Goal: Transaction & Acquisition: Purchase product/service

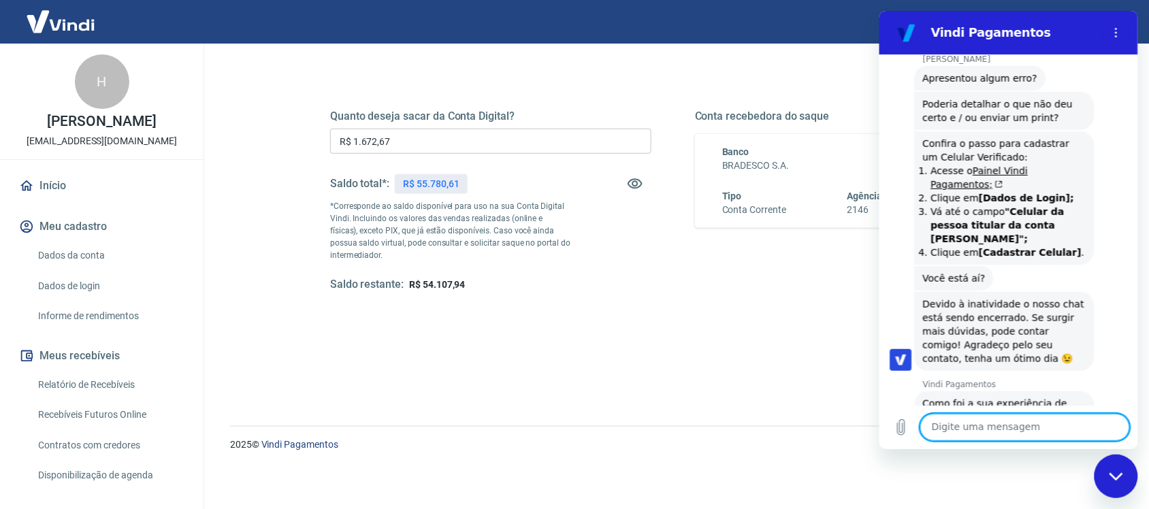
scroll to position [1698, 0]
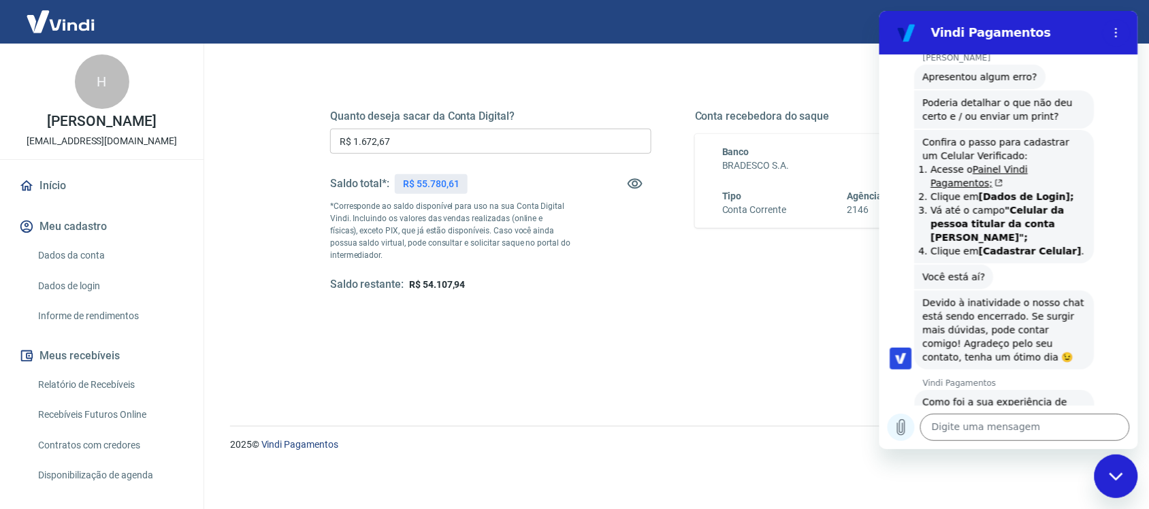
click at [900, 427] on icon "Carregar arquivo" at bounding box center [900, 427] width 16 height 16
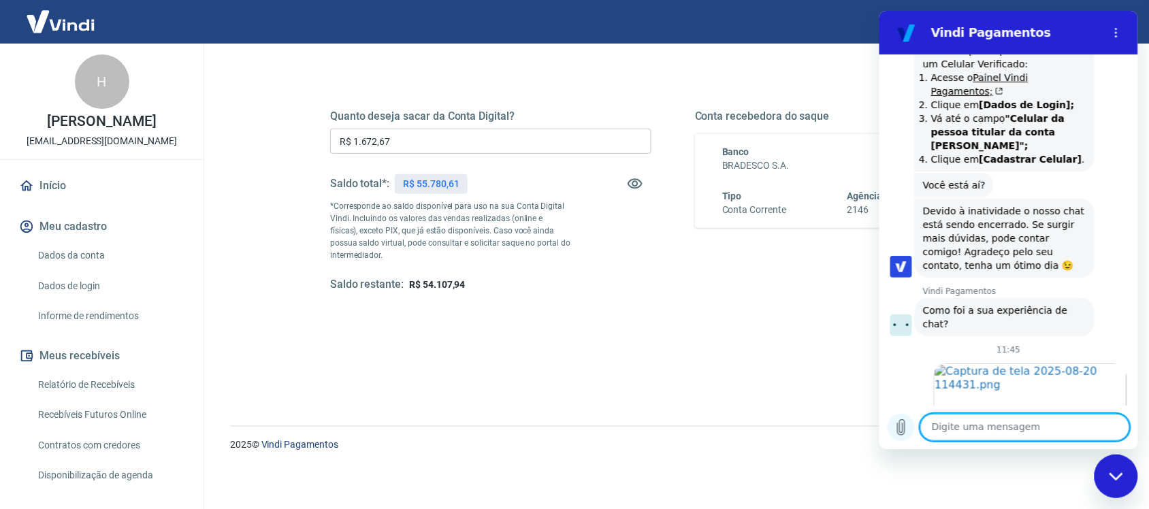
scroll to position [1793, 0]
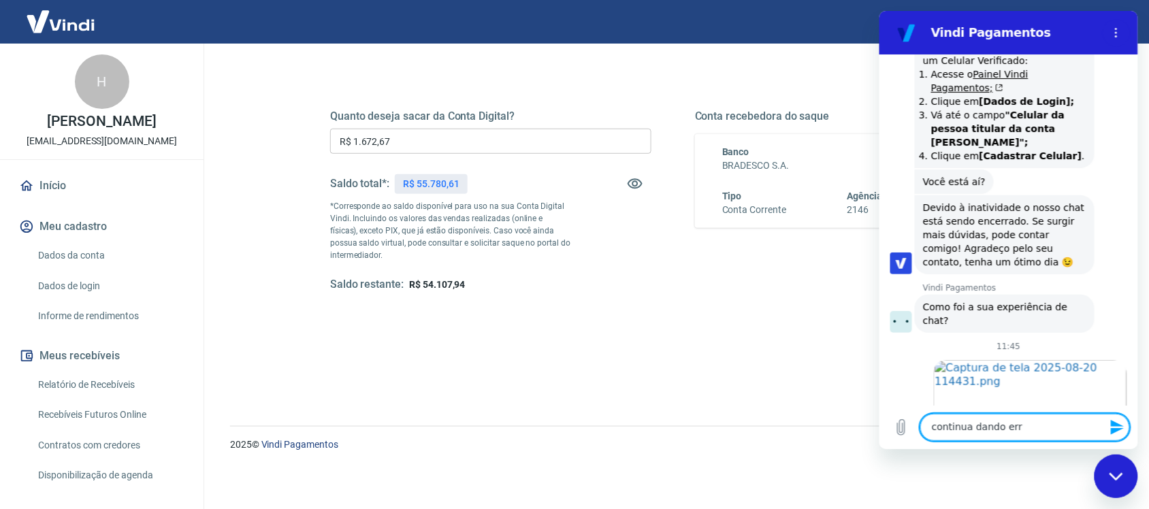
type textarea "continua dando erro"
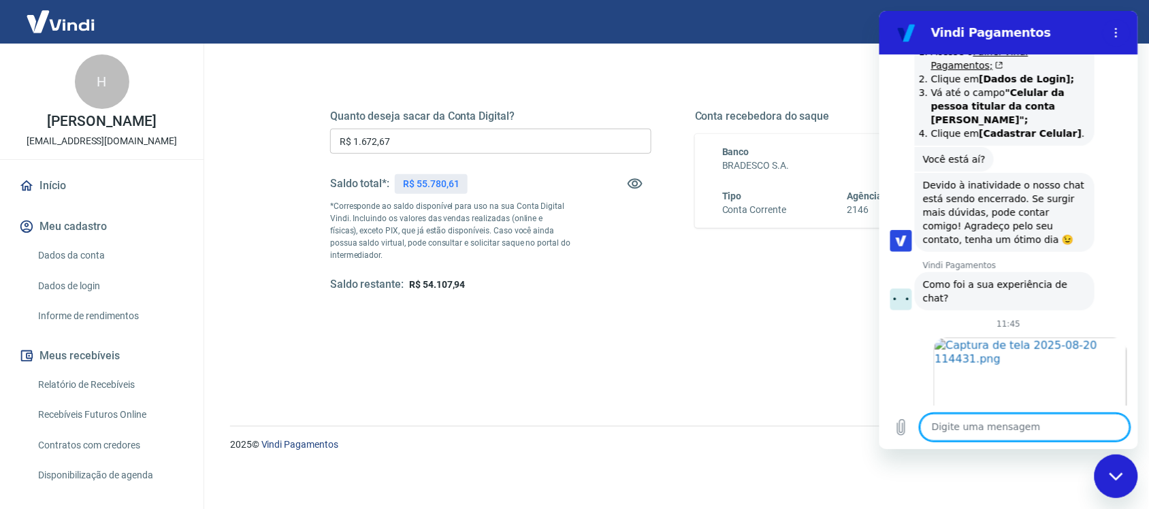
scroll to position [1819, 0]
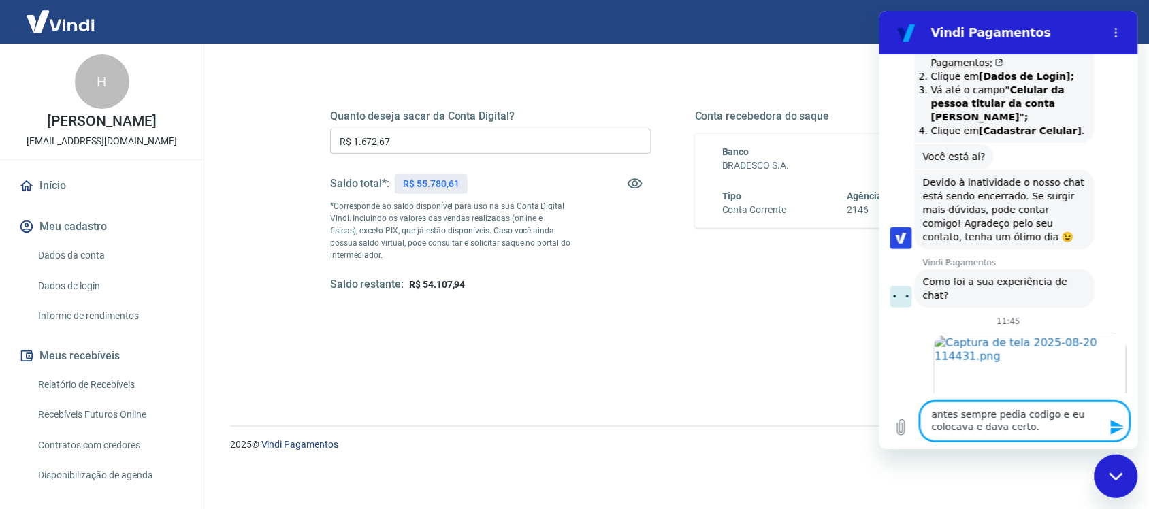
type textarea "antes sempre pedia codigo e eu colocava e dava certo."
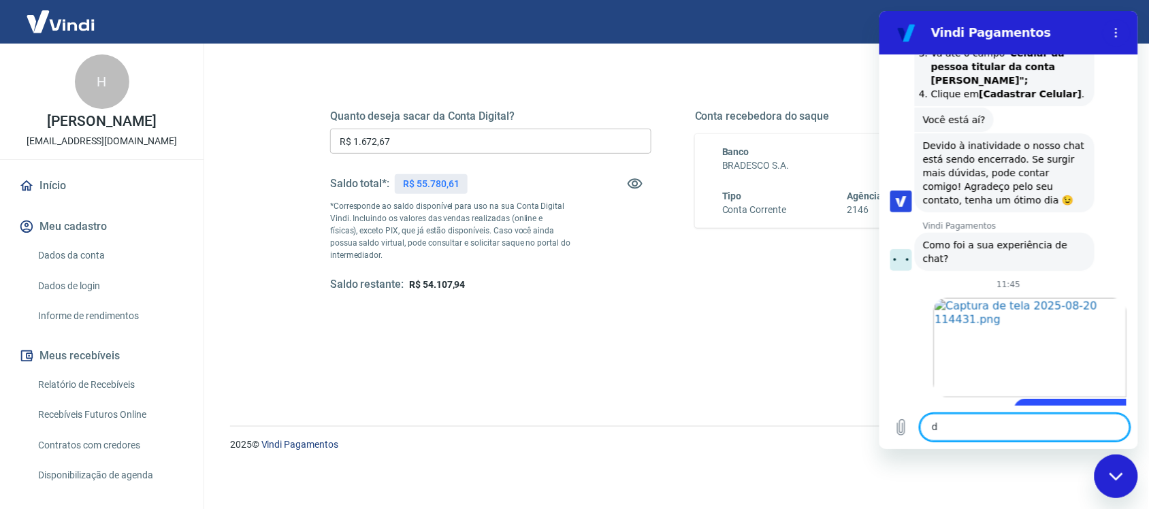
scroll to position [1858, 0]
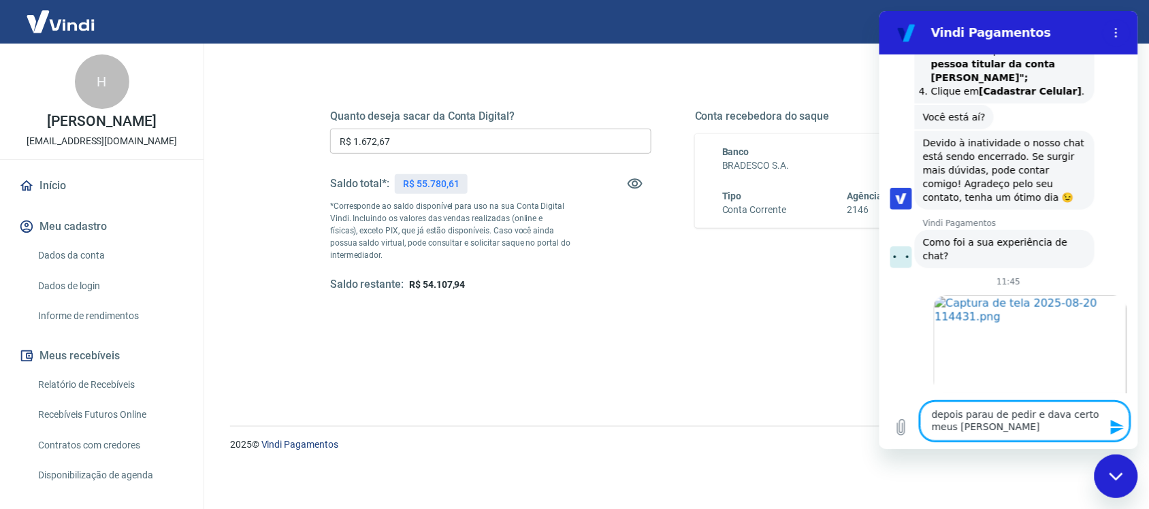
type textarea "depois parau de pedir e dava certo meus [PERSON_NAME]"
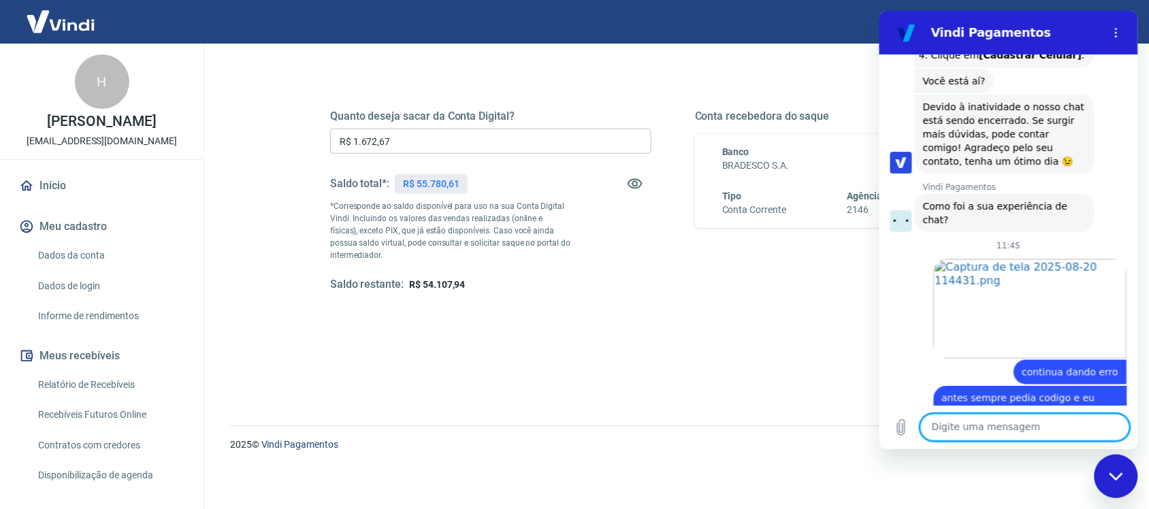
scroll to position [1897, 0]
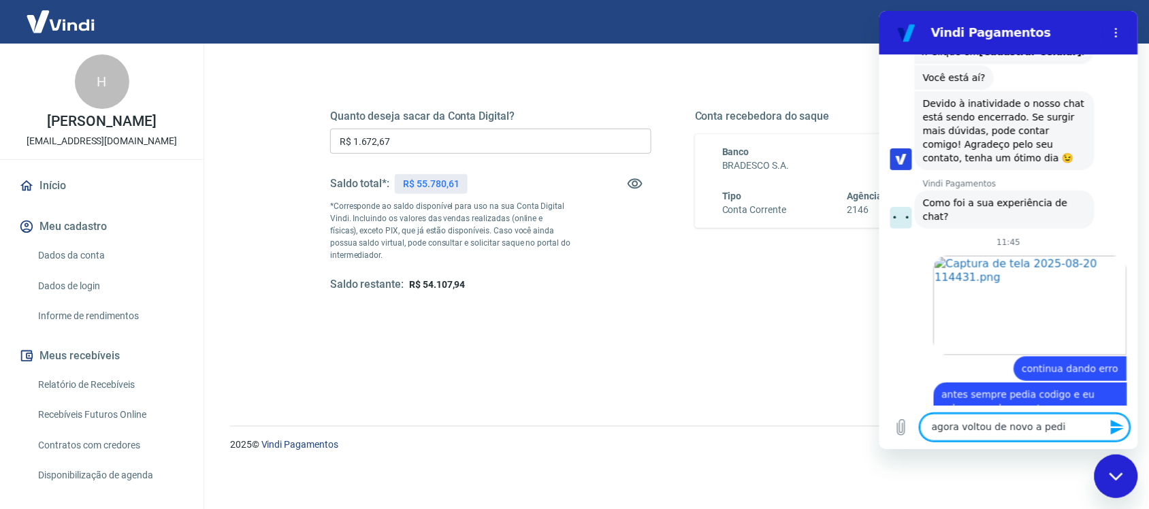
type textarea "agora voltou de novo a pedir"
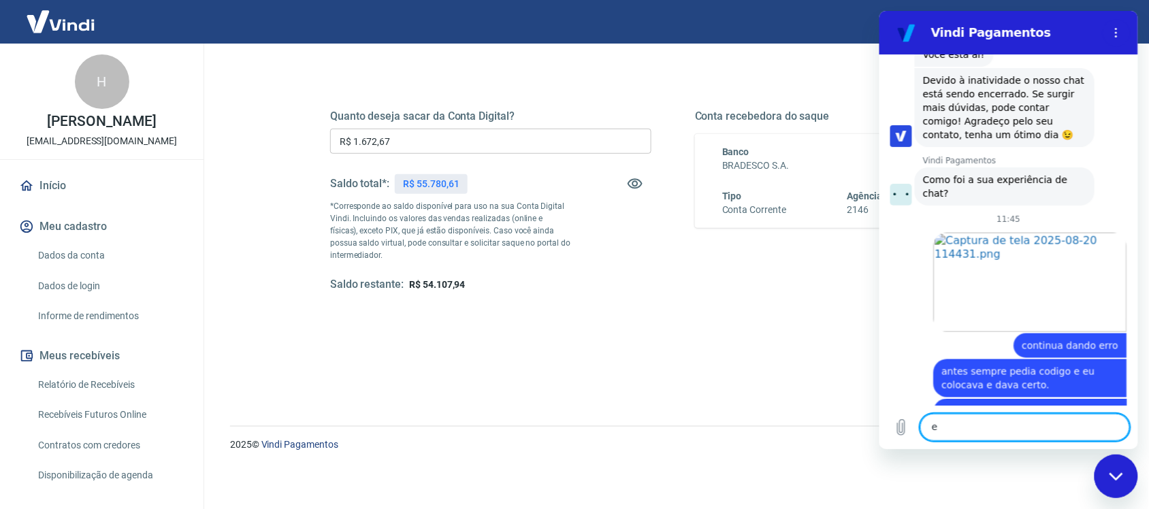
scroll to position [1923, 0]
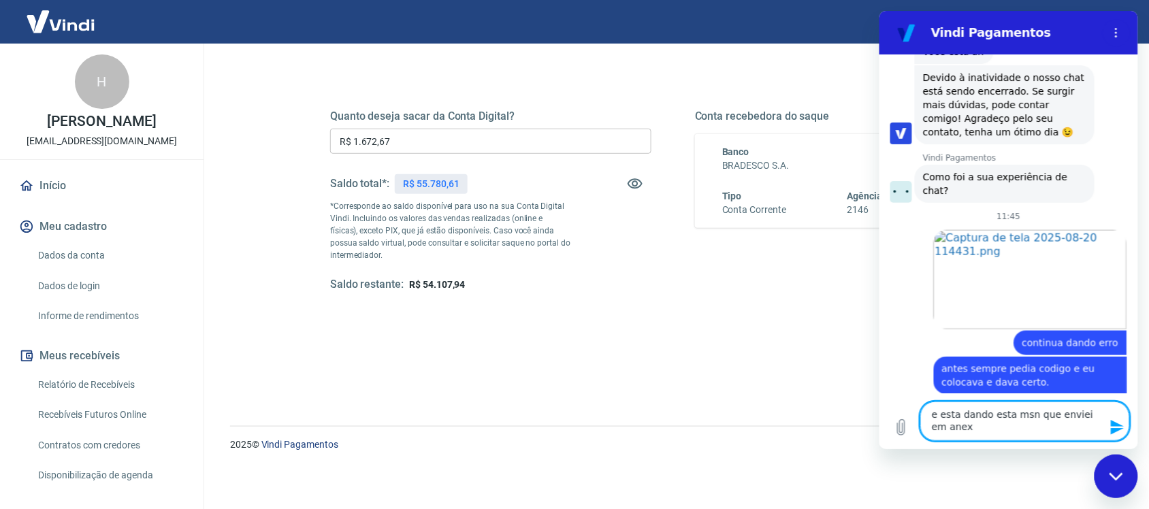
type textarea "e esta dando esta msn que enviei em anexo"
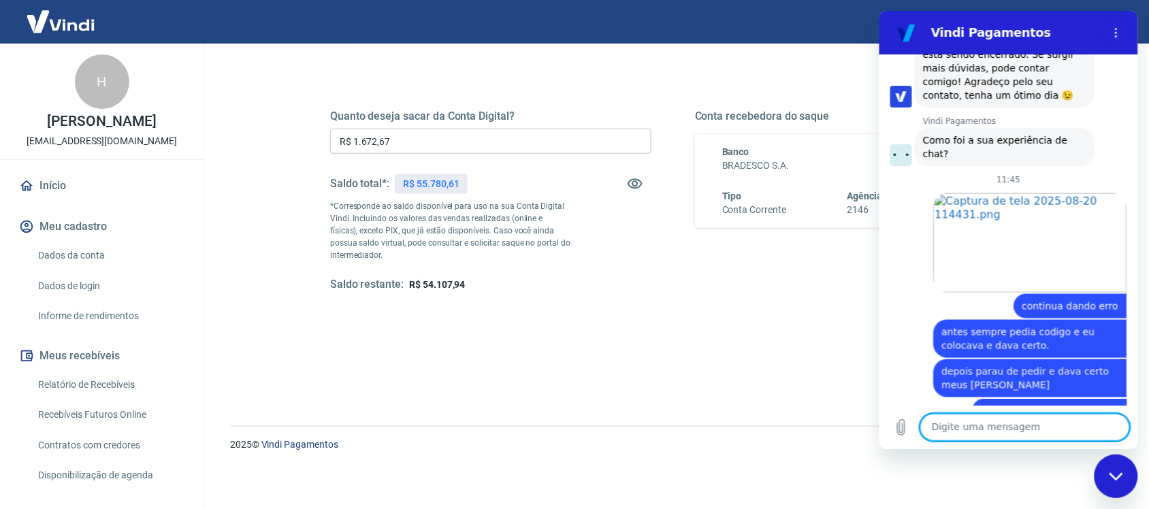
scroll to position [1962, 0]
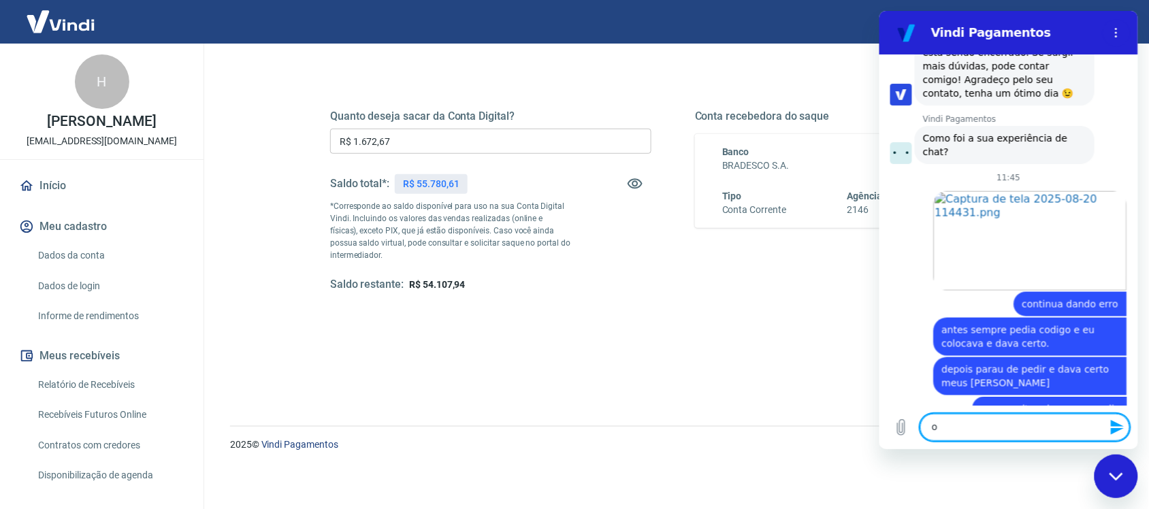
type textarea "oi"
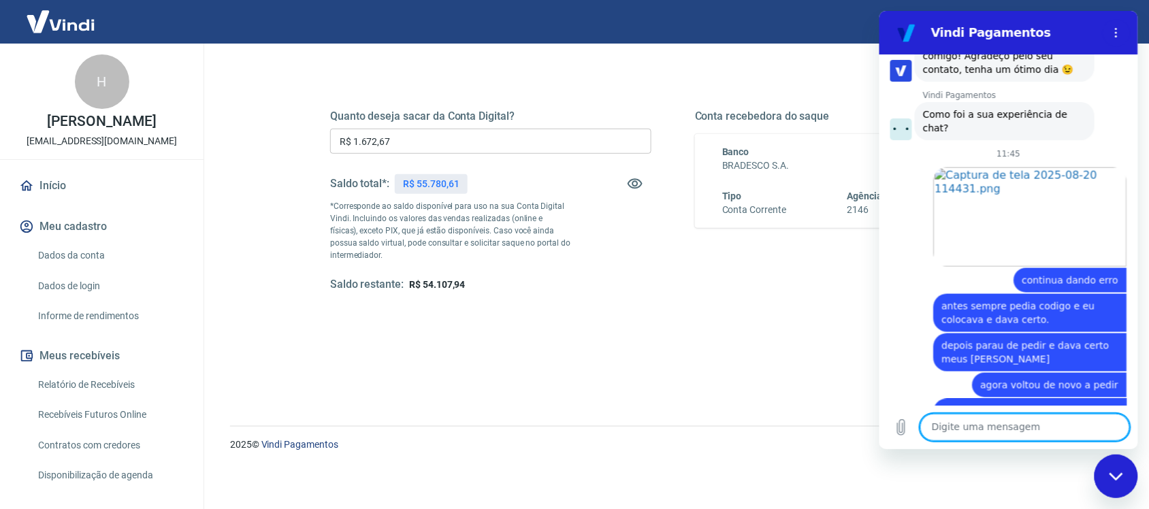
scroll to position [1989, 0]
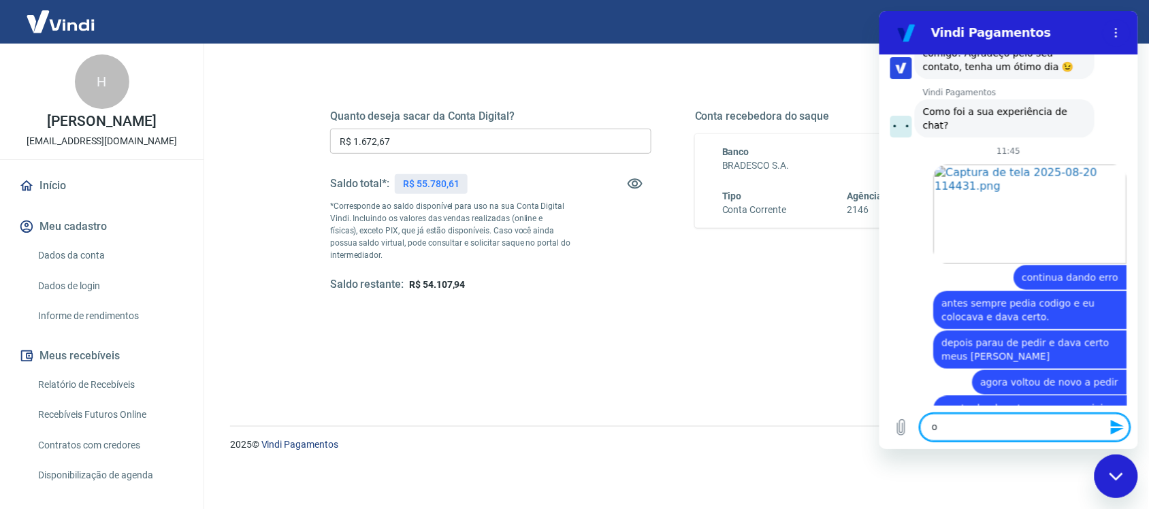
type textarea "oi"
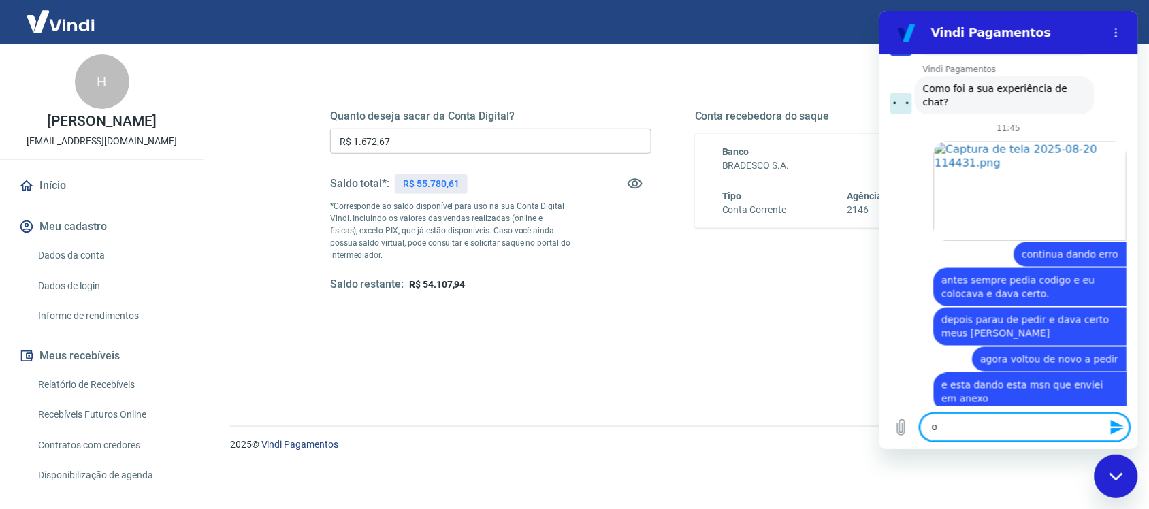
type textarea "oi"
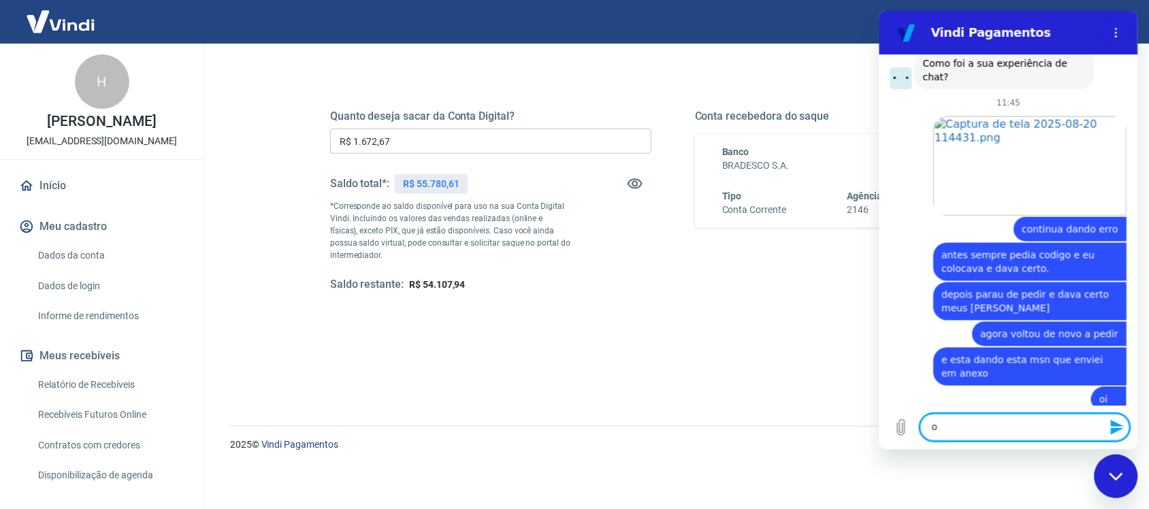
type textarea "oi"
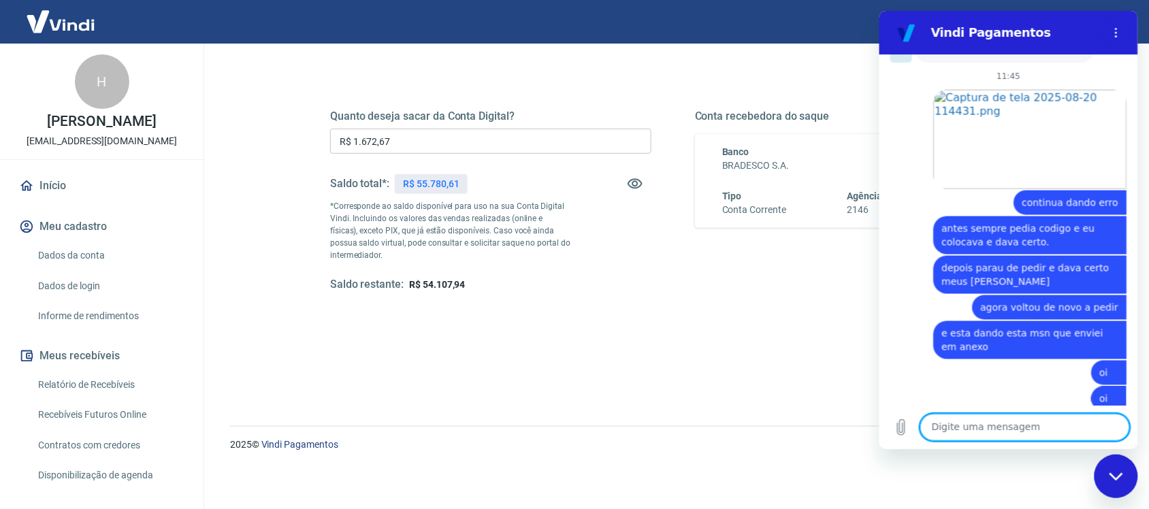
scroll to position [2066, 0]
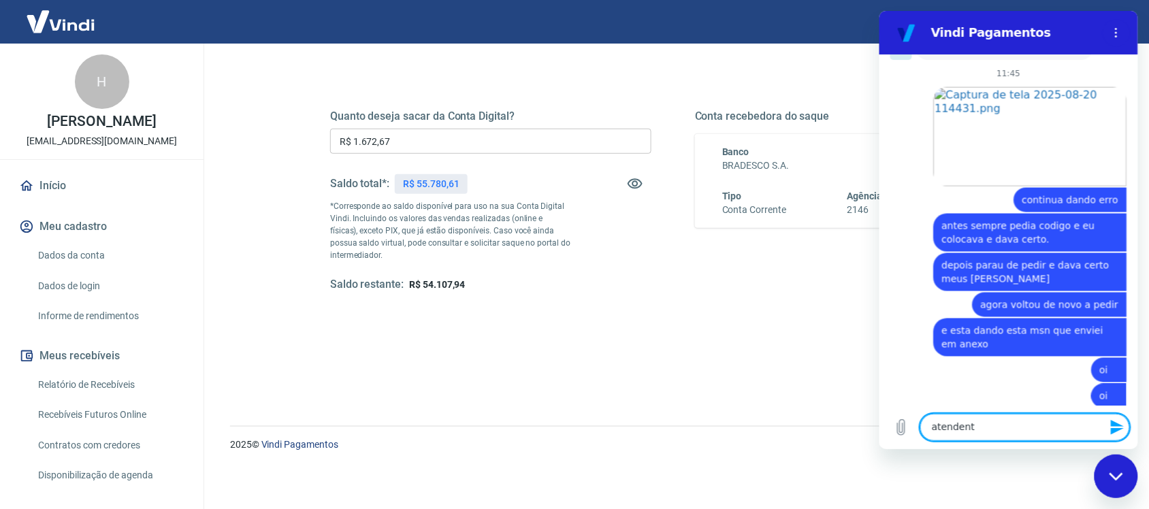
type textarea "atendente"
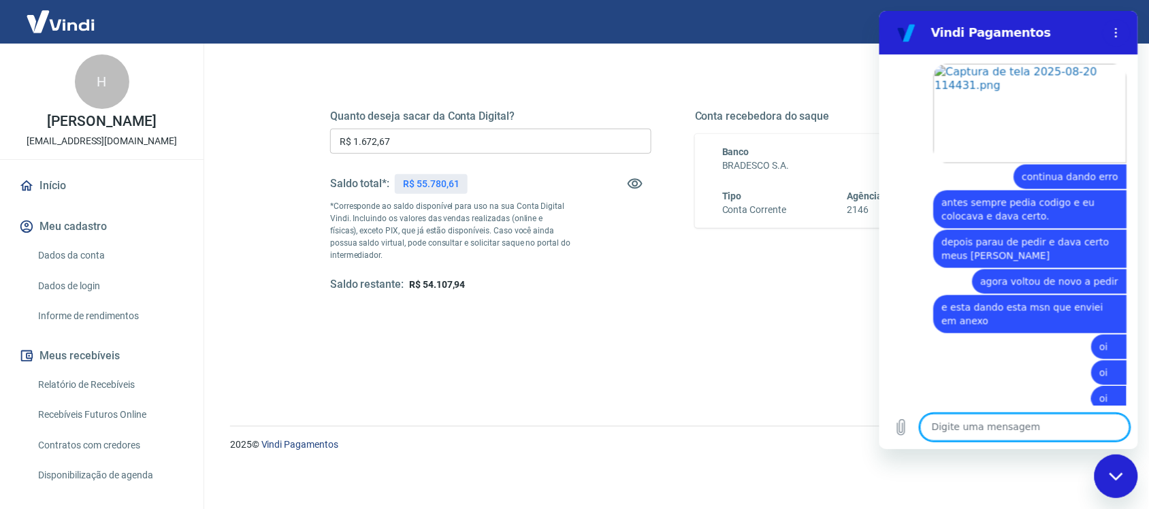
scroll to position [2091, 0]
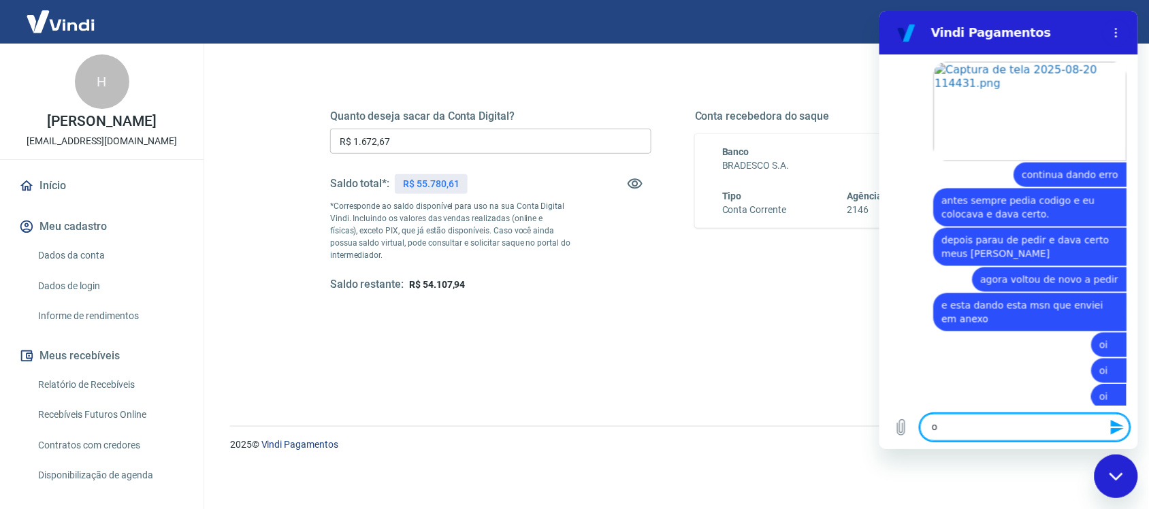
type textarea "oi"
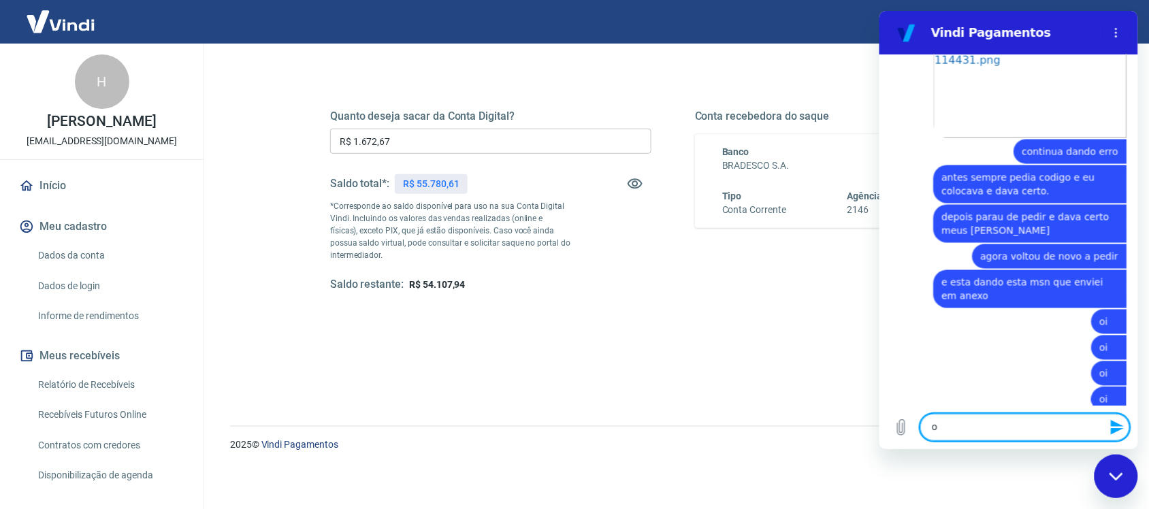
type textarea "oi"
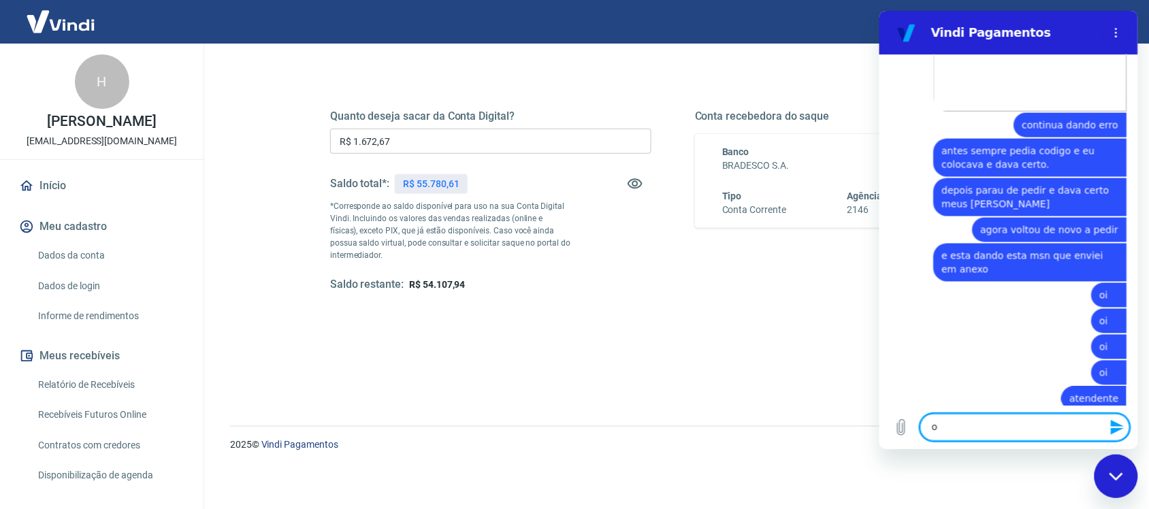
type textarea "oi"
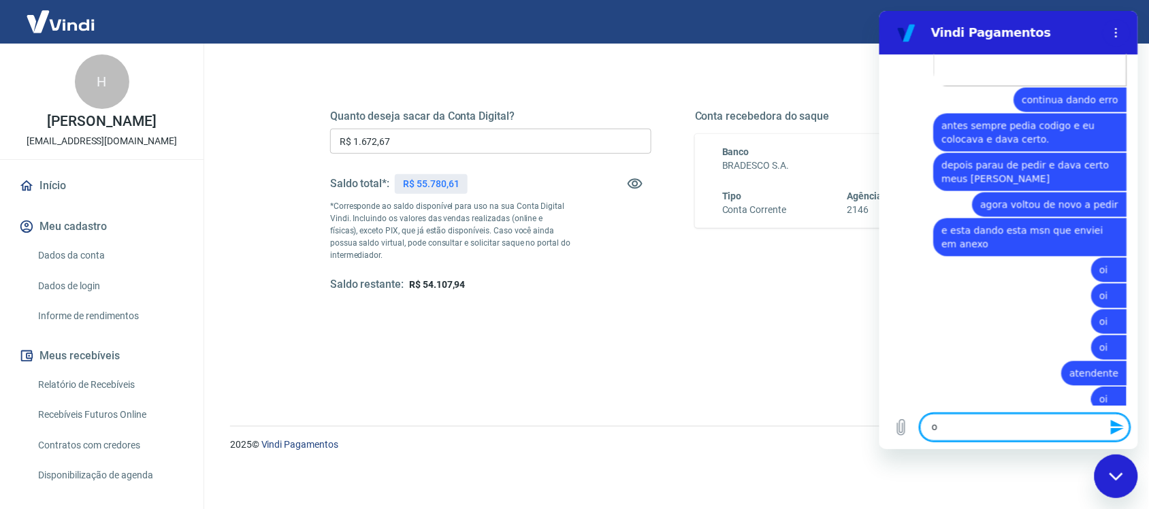
type textarea "oi"
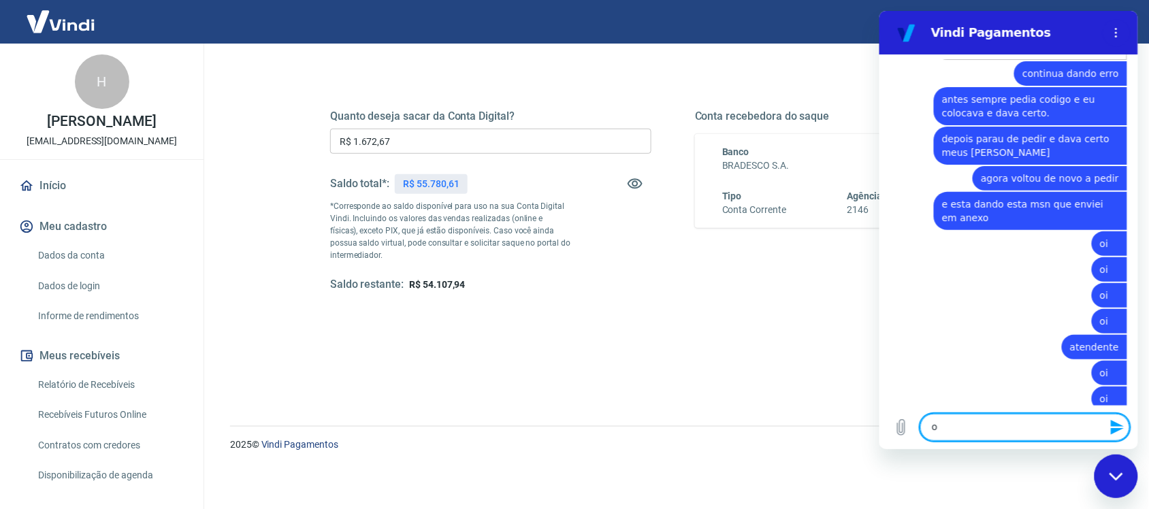
scroll to position [2196, 0]
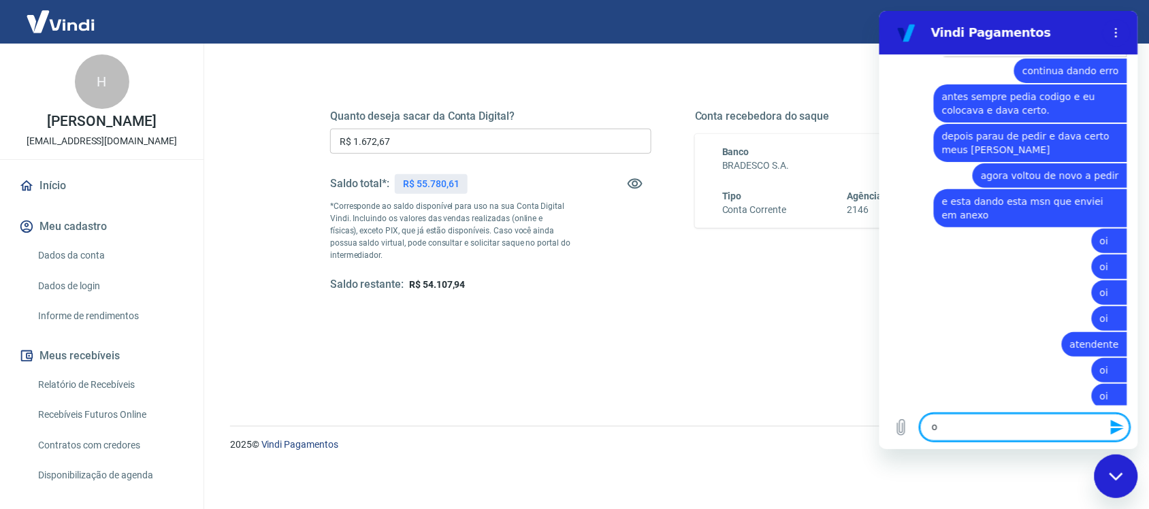
type textarea "oi"
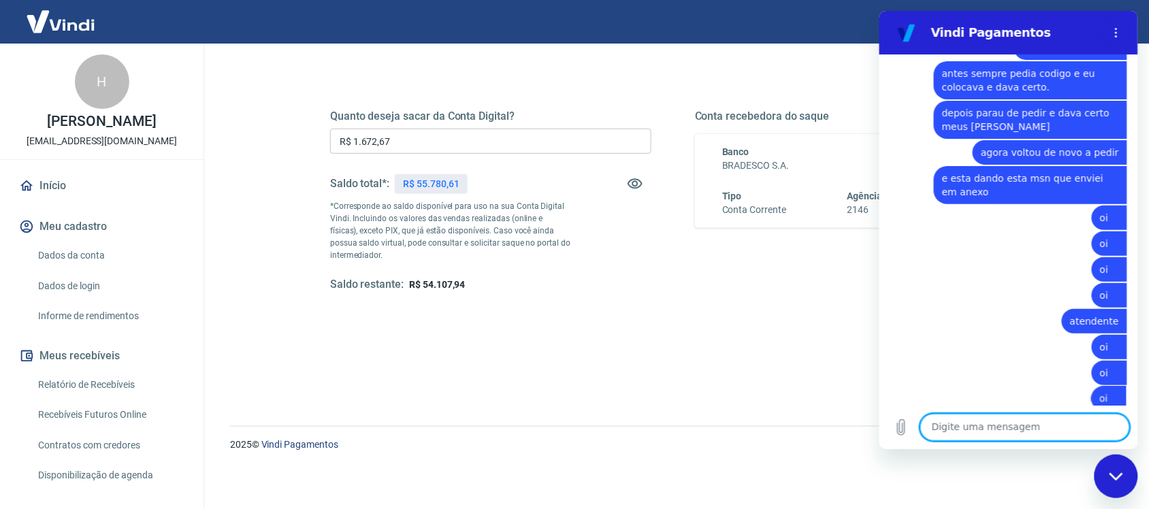
scroll to position [2221, 0]
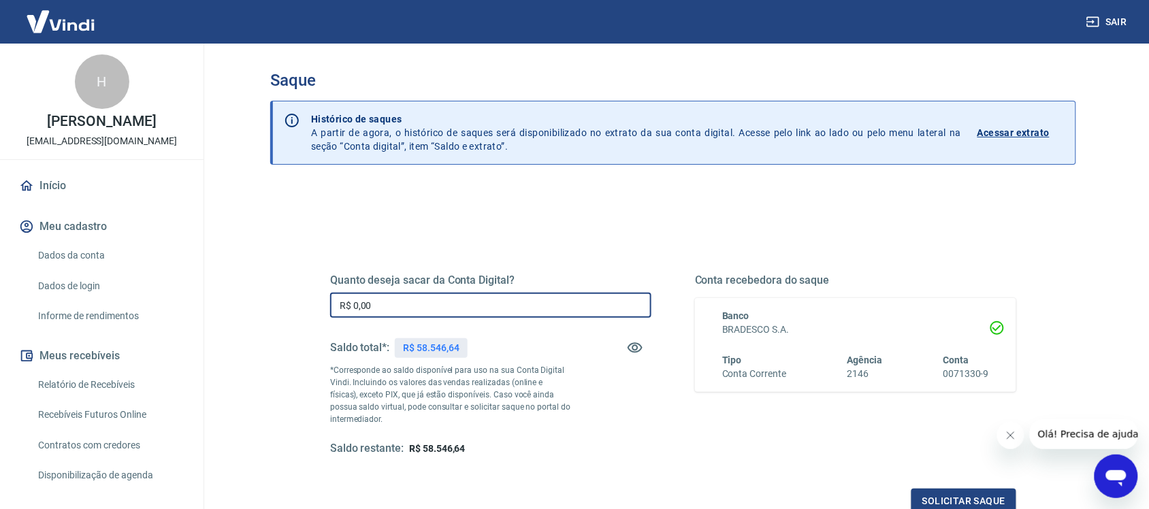
drag, startPoint x: 385, startPoint y: 304, endPoint x: 210, endPoint y: 246, distance: 184.2
click at [147, 298] on div "Sair H [PERSON_NAME] [EMAIL_ADDRESS][DOMAIN_NAME] Início Meu cadastro Dados da …" at bounding box center [574, 254] width 1149 height 509
type input "R$ 1.672,67"
click at [966, 502] on button "Solicitar saque" at bounding box center [963, 501] width 105 height 25
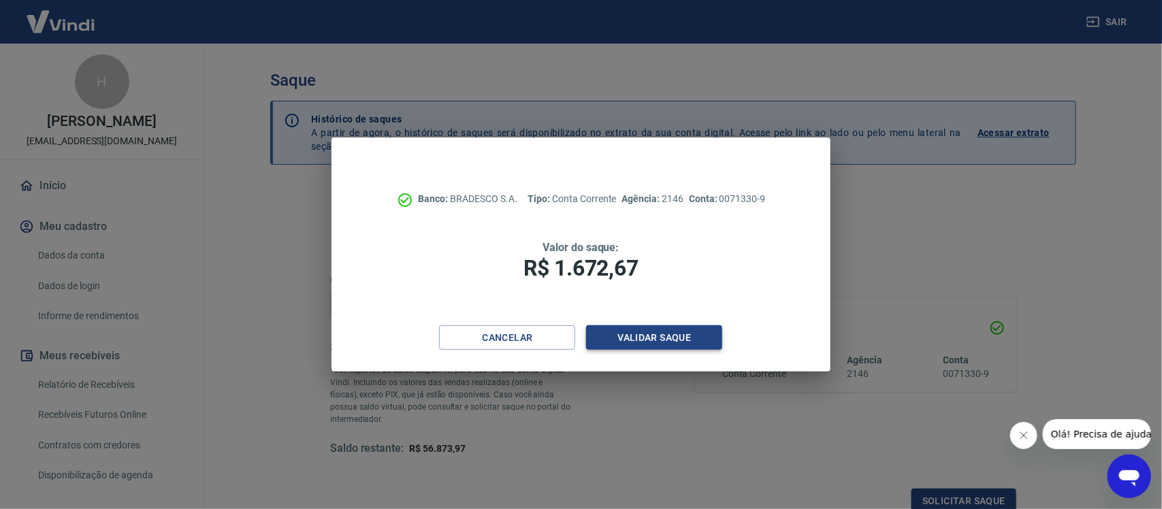
click at [659, 345] on button "Validar saque" at bounding box center [654, 337] width 136 height 25
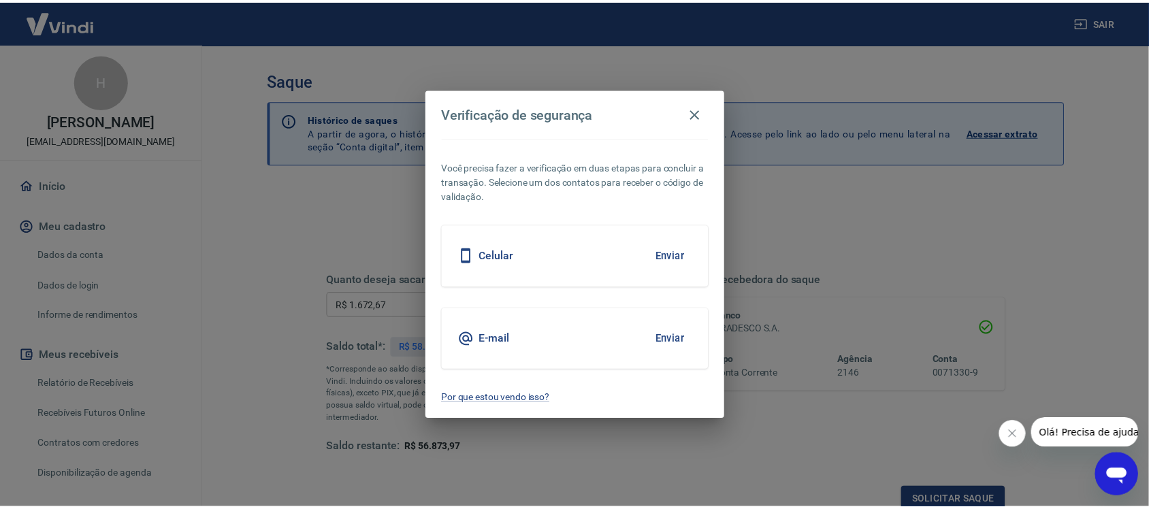
scroll to position [4, 0]
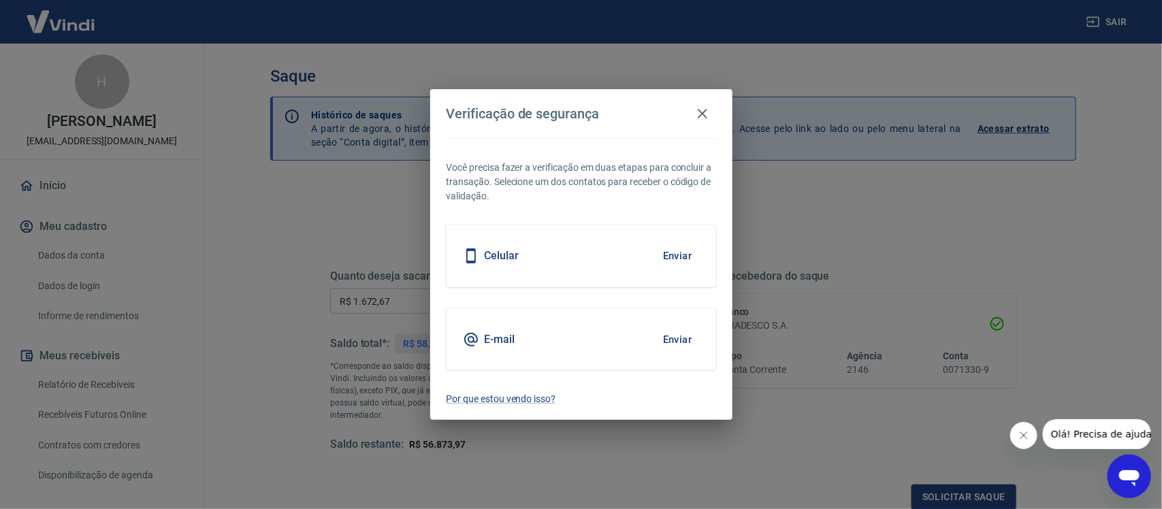
click at [681, 342] on button "Enviar" at bounding box center [677, 339] width 44 height 29
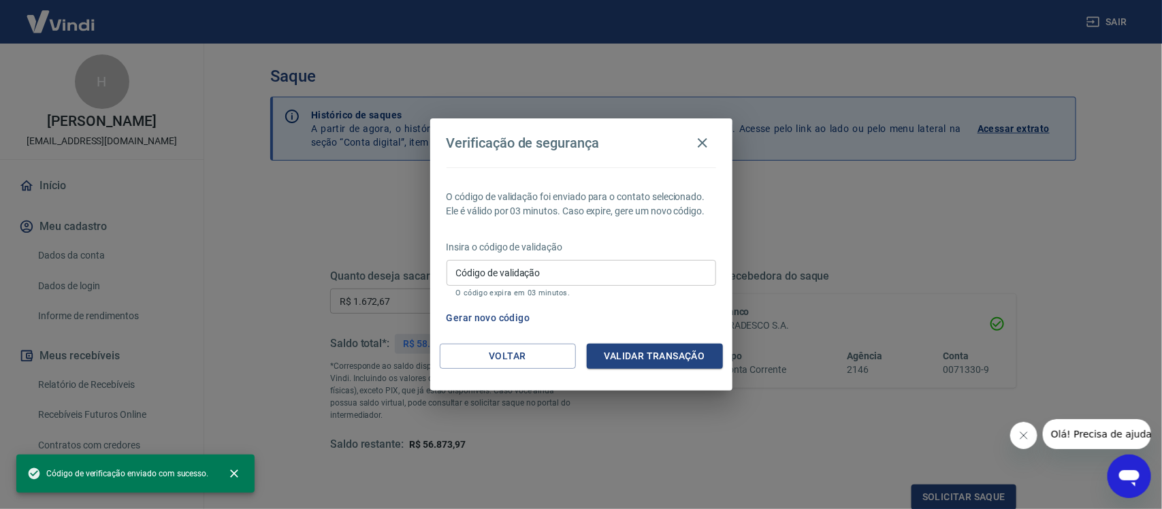
click at [450, 270] on input "Código de validação" at bounding box center [581, 272] width 270 height 25
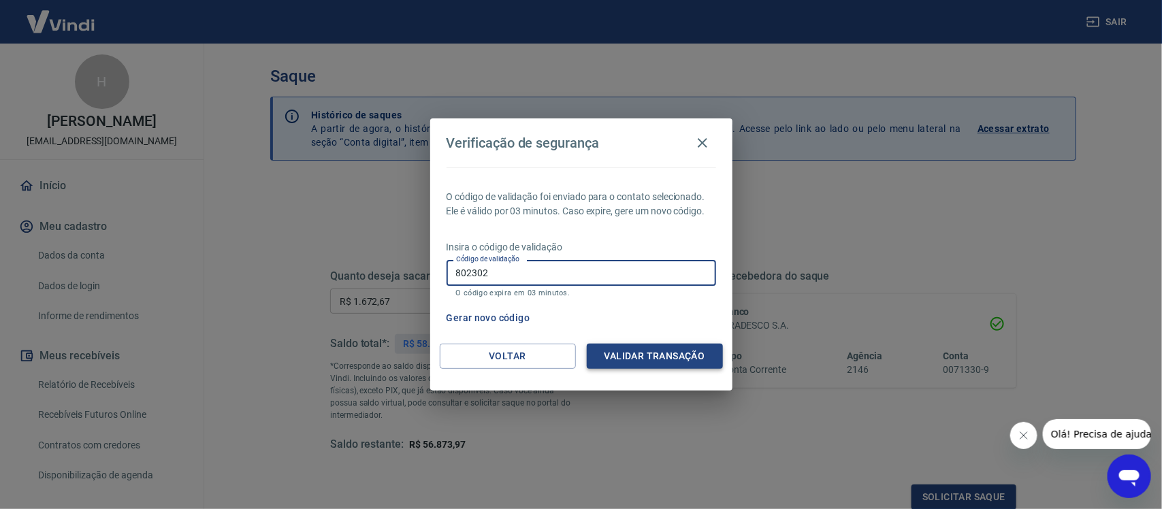
type input "802302"
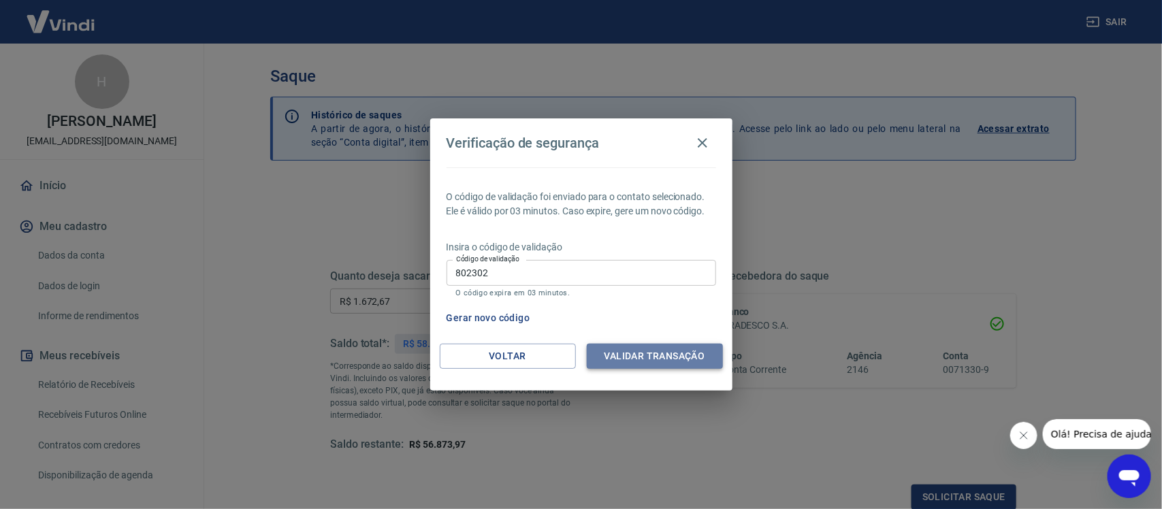
click at [657, 352] on button "Validar transação" at bounding box center [655, 356] width 136 height 25
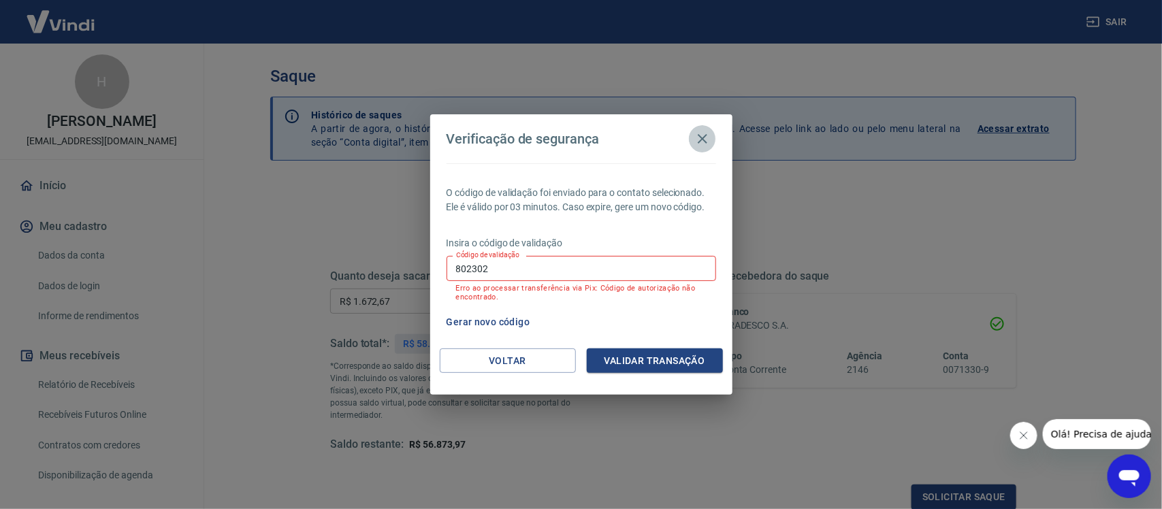
click at [698, 142] on icon "button" at bounding box center [702, 139] width 16 height 16
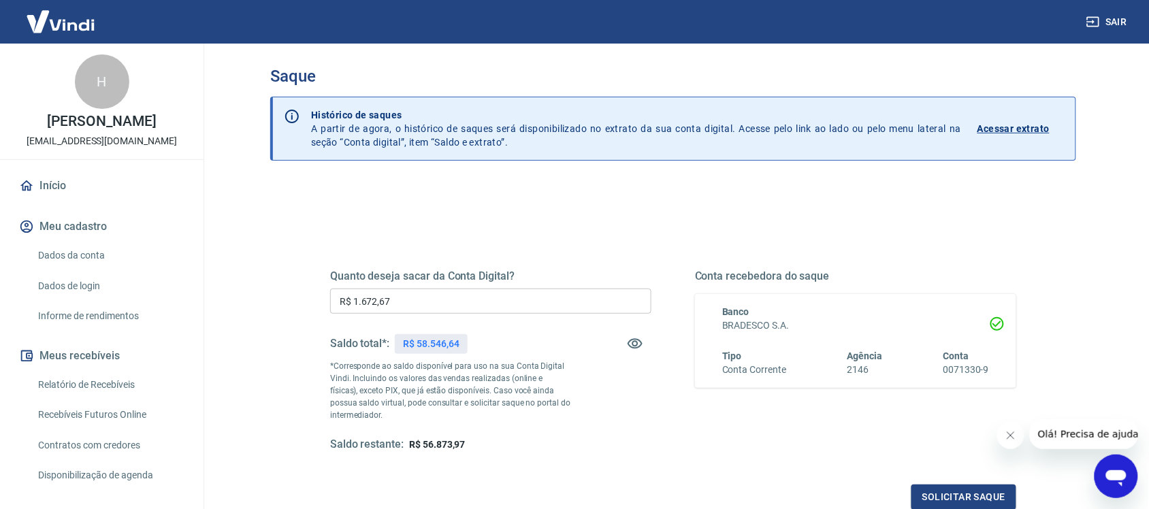
click at [1088, 434] on span "Olá! Precisa de ajuda?" at bounding box center [1090, 433] width 106 height 11
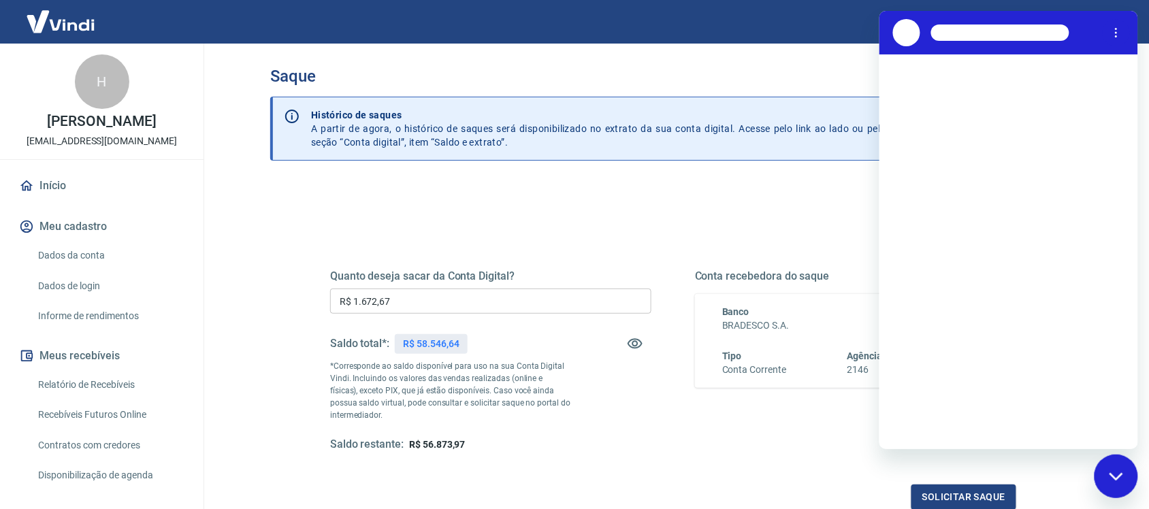
scroll to position [0, 0]
